Goal: Task Accomplishment & Management: Use online tool/utility

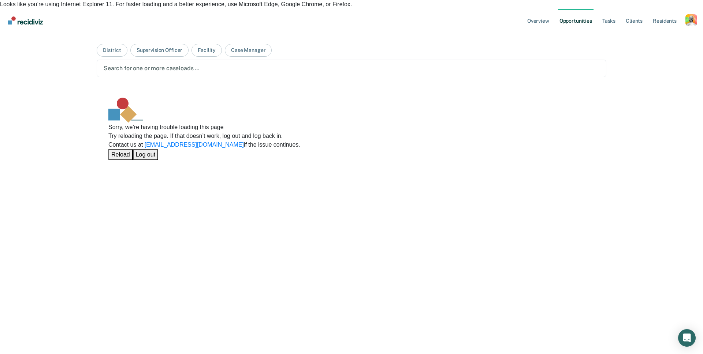
click at [65, 35] on div "Overview Opportunities Tasks Client s Resident s Profile Go to System-Level Tre…" at bounding box center [351, 186] width 703 height 354
click at [97, 97] on div "Sorry, we’re having trouble loading this page Try reloading the page. If that d…" at bounding box center [351, 129] width 509 height 86
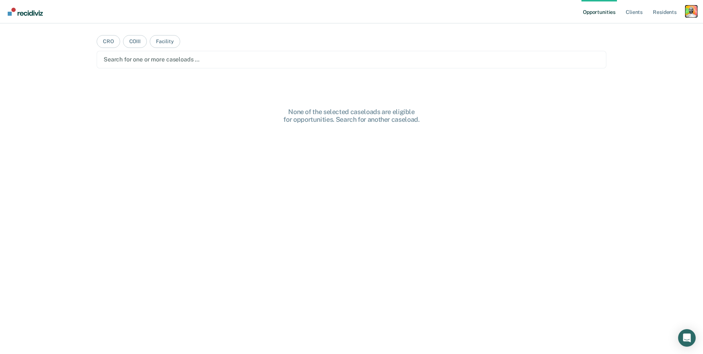
click at [687, 15] on div "Profile dropdown button" at bounding box center [691, 11] width 12 height 12
click at [645, 29] on link "Profile" at bounding box center [661, 30] width 59 height 6
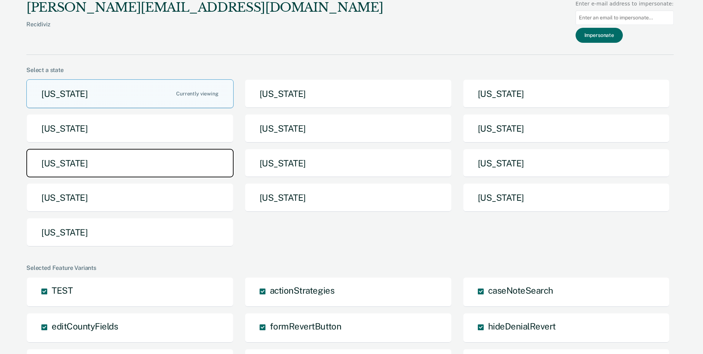
click at [128, 159] on button "Missouri" at bounding box center [129, 163] width 207 height 29
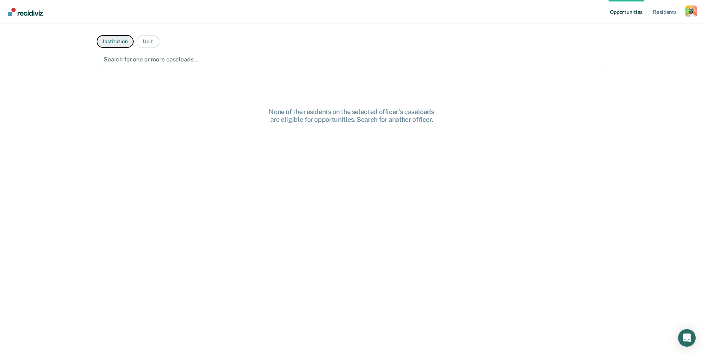
click at [122, 43] on button "Institution" at bounding box center [115, 41] width 37 height 13
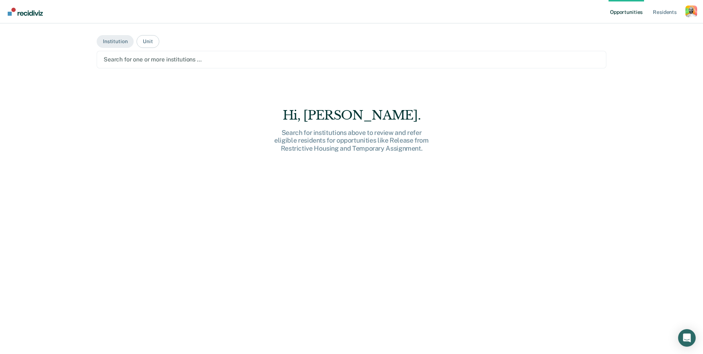
click at [145, 63] on div at bounding box center [351, 59] width 495 height 8
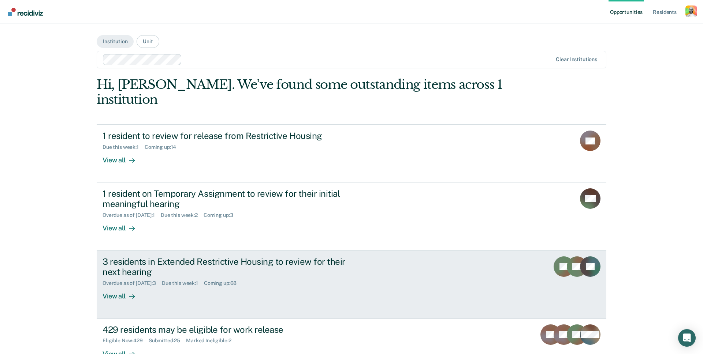
click at [262, 257] on div "3 residents in Extended Restrictive Housing to review for their next hearing" at bounding box center [230, 267] width 257 height 21
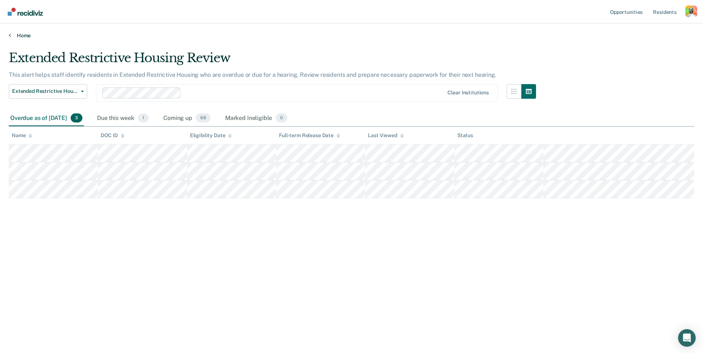
click at [27, 37] on link "Home" at bounding box center [351, 35] width 685 height 7
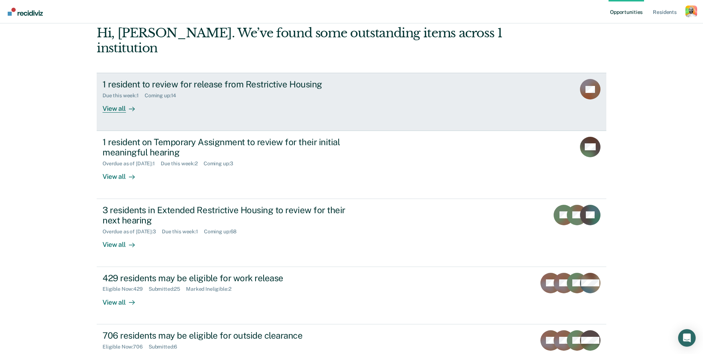
scroll to position [94, 0]
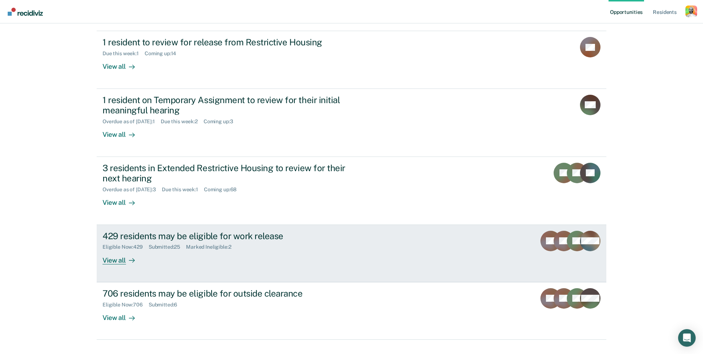
click at [232, 244] on div "Marked Ineligible : 2" at bounding box center [211, 247] width 51 height 6
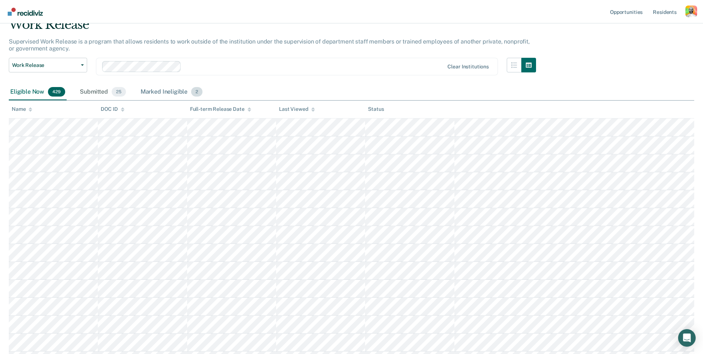
scroll to position [40, 0]
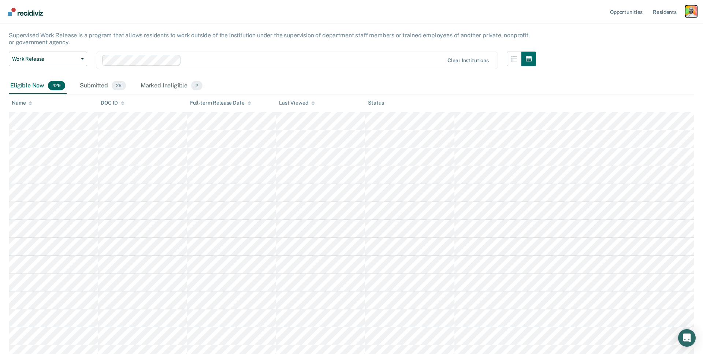
click at [693, 15] on div "Profile dropdown button" at bounding box center [691, 11] width 12 height 12
click at [646, 30] on link "Profile" at bounding box center [660, 30] width 62 height 6
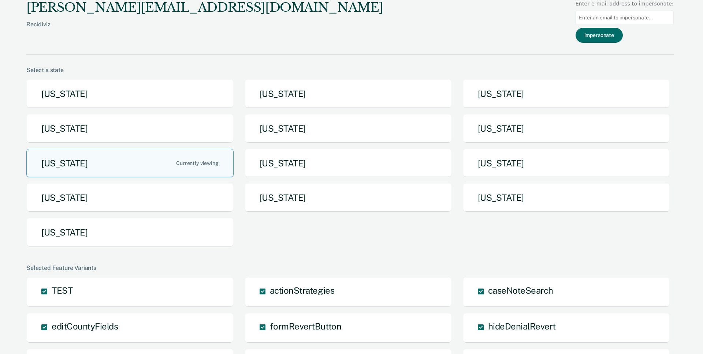
click at [90, 42] on div "george@recidiviz.org Recidiviz" at bounding box center [204, 27] width 356 height 55
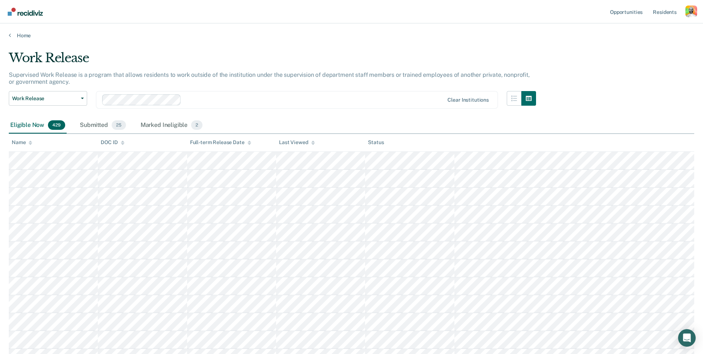
scroll to position [40, 0]
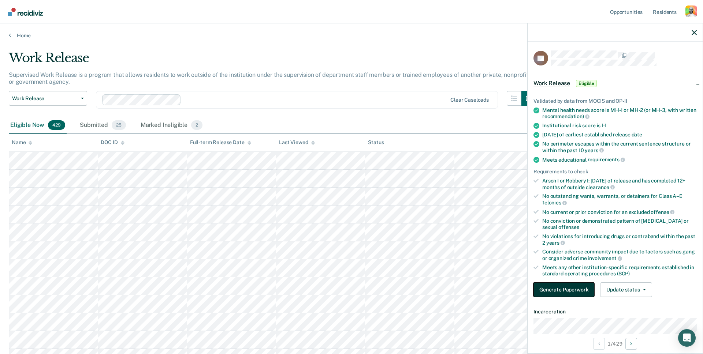
click at [566, 287] on button "Generate Paperwork" at bounding box center [563, 289] width 61 height 15
click at [360, 135] on th "Last Viewed" at bounding box center [320, 143] width 89 height 18
